Goal: Task Accomplishment & Management: Manage account settings

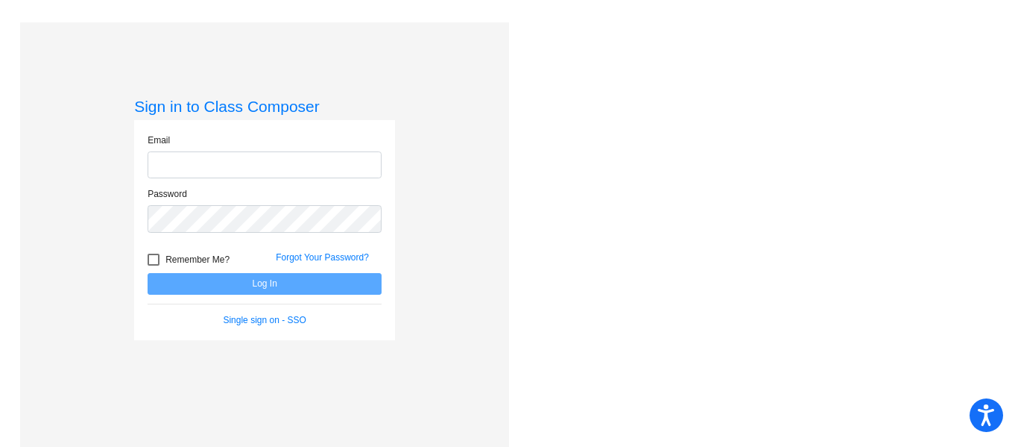
click at [223, 163] on input "email" at bounding box center [265, 165] width 234 height 28
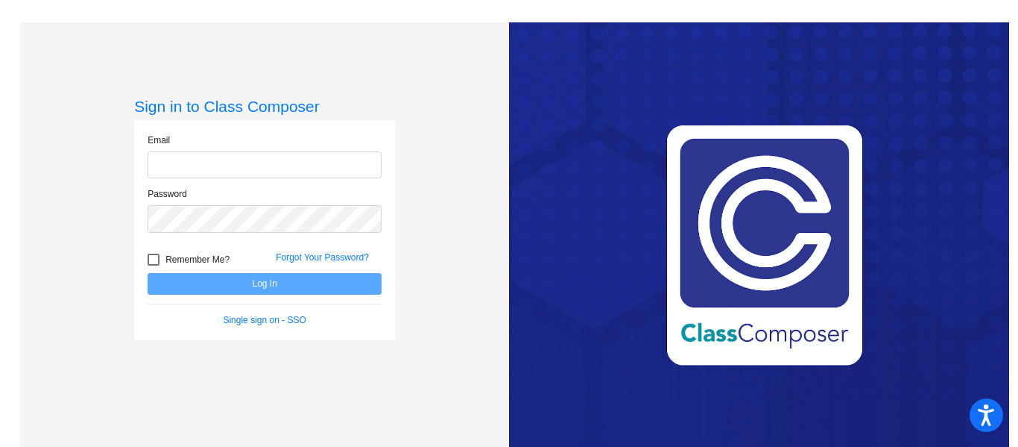
click at [223, 163] on input "email" at bounding box center [265, 165] width 234 height 28
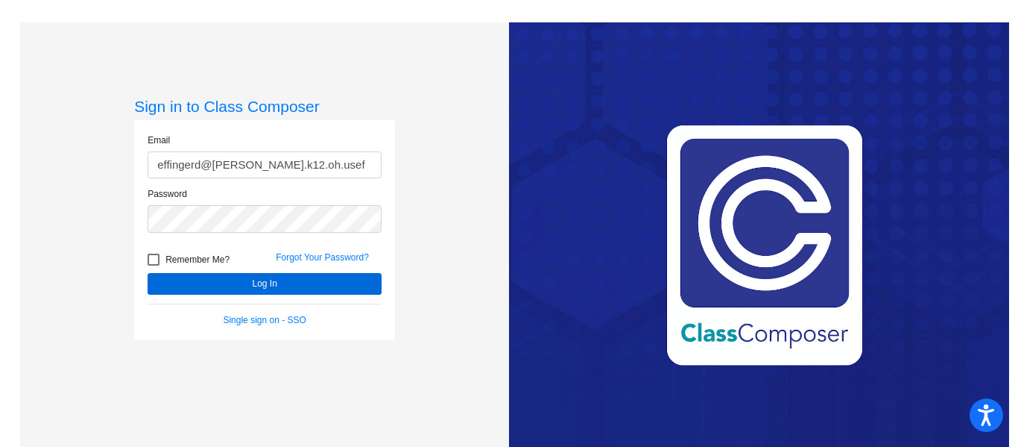
type input "effingerd@hudson.k12.oh.usef"
click at [203, 280] on button "Log In" at bounding box center [265, 284] width 234 height 22
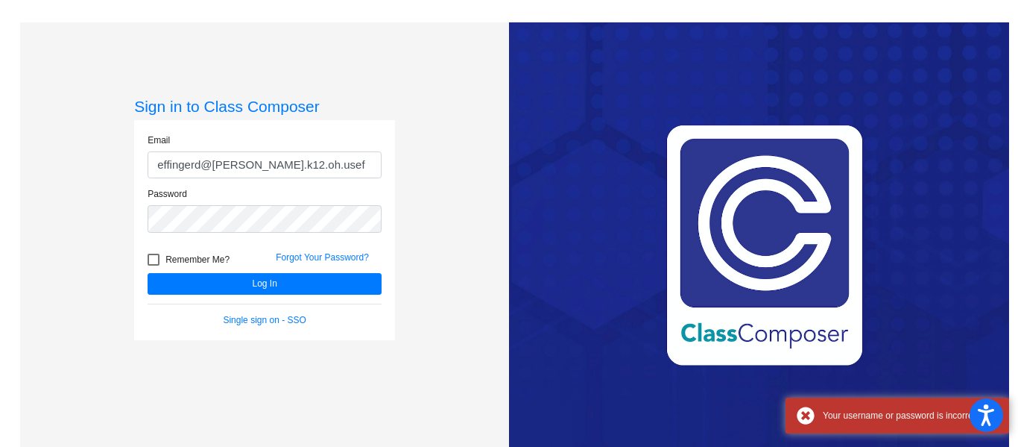
click at [154, 259] on div at bounding box center [154, 259] width 12 height 12
click at [154, 265] on input "Remember Me?" at bounding box center [153, 265] width 1 height 1
checkbox input "true"
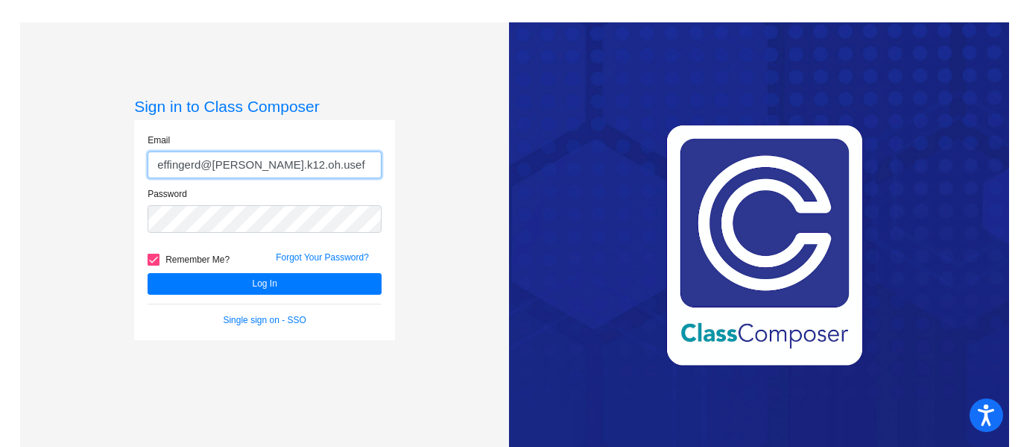
click at [348, 164] on input "effingerd@hudson.k12.oh.usef" at bounding box center [265, 165] width 234 height 28
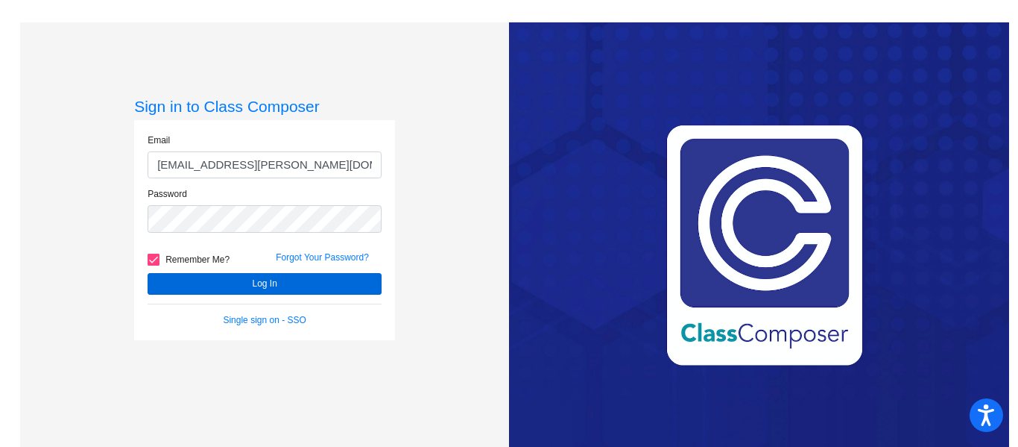
type input "effingerd@hudson.k12.oh.us"
click at [219, 284] on button "Log In" at bounding box center [265, 284] width 234 height 22
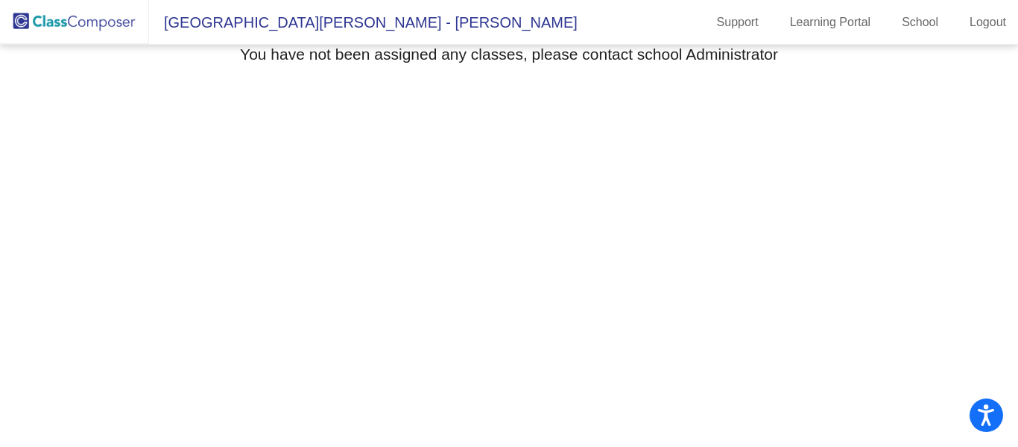
click at [40, 18] on img at bounding box center [74, 22] width 149 height 44
